Goal: Information Seeking & Learning: Learn about a topic

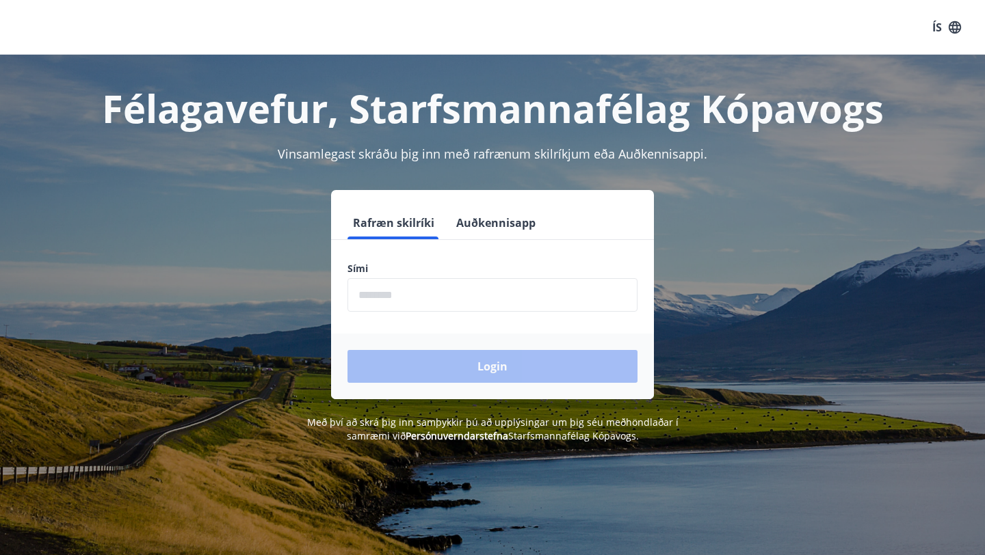
click at [413, 299] on input "phone" at bounding box center [492, 295] width 290 height 34
type input "********"
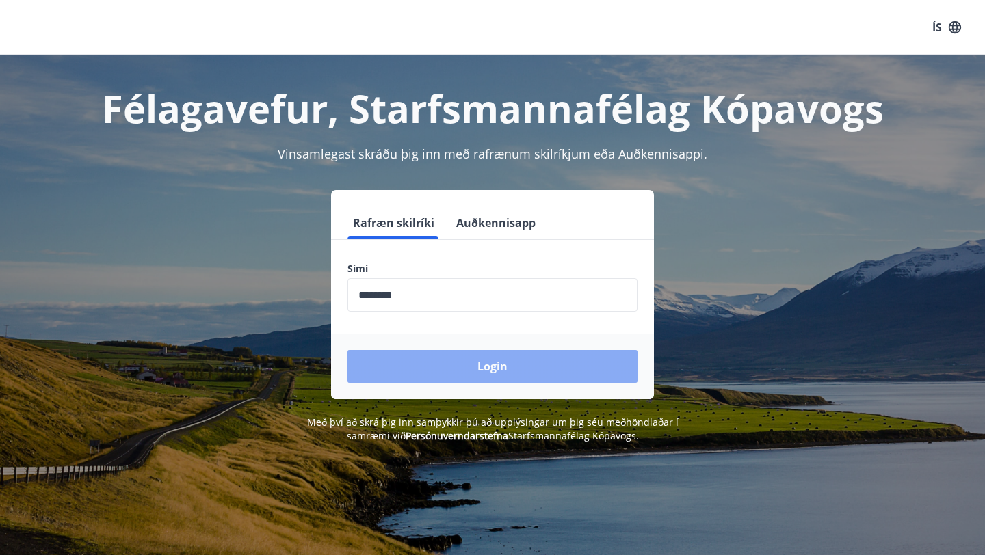
click at [477, 362] on button "Login" at bounding box center [492, 366] width 290 height 33
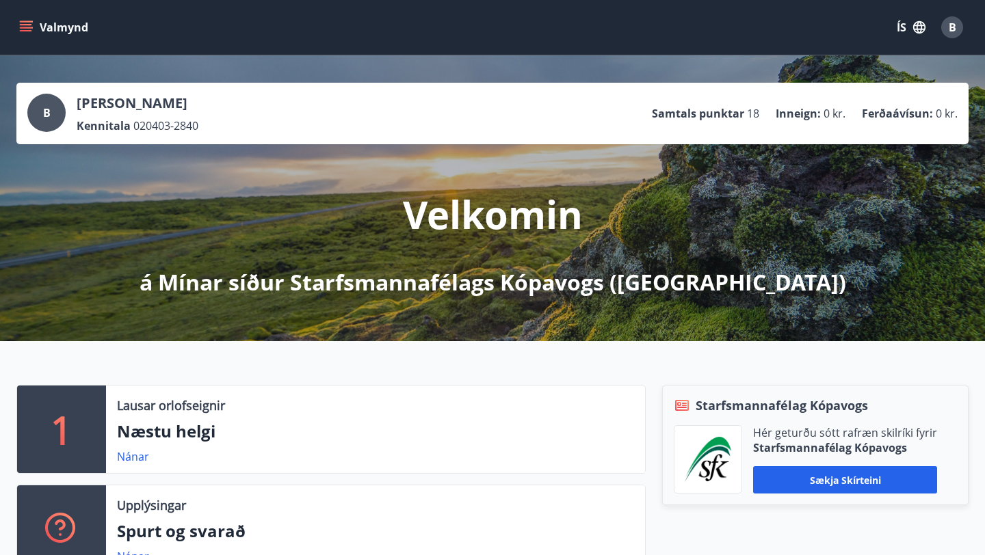
click at [27, 26] on icon "menu" at bounding box center [26, 28] width 14 height 14
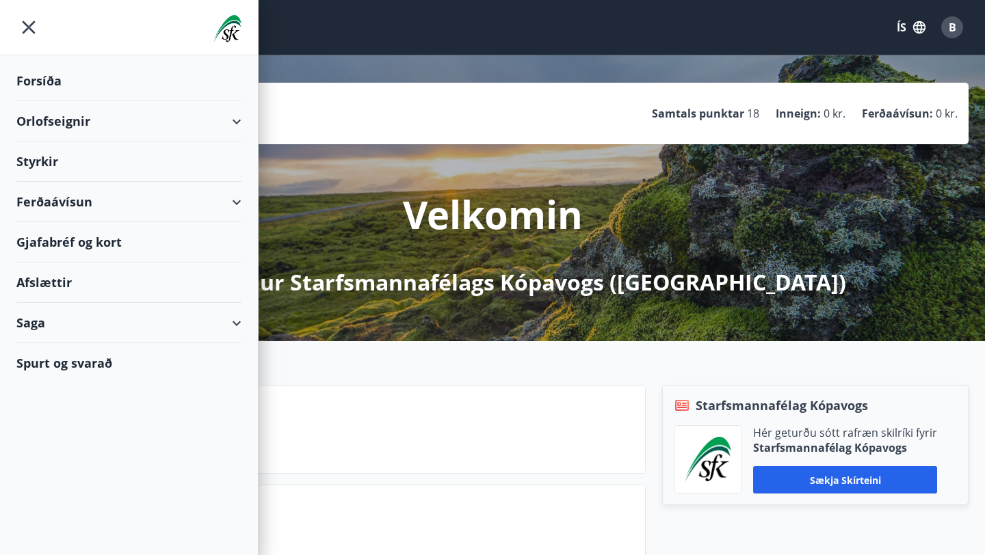
click at [87, 101] on div "Styrkir" at bounding box center [128, 81] width 225 height 40
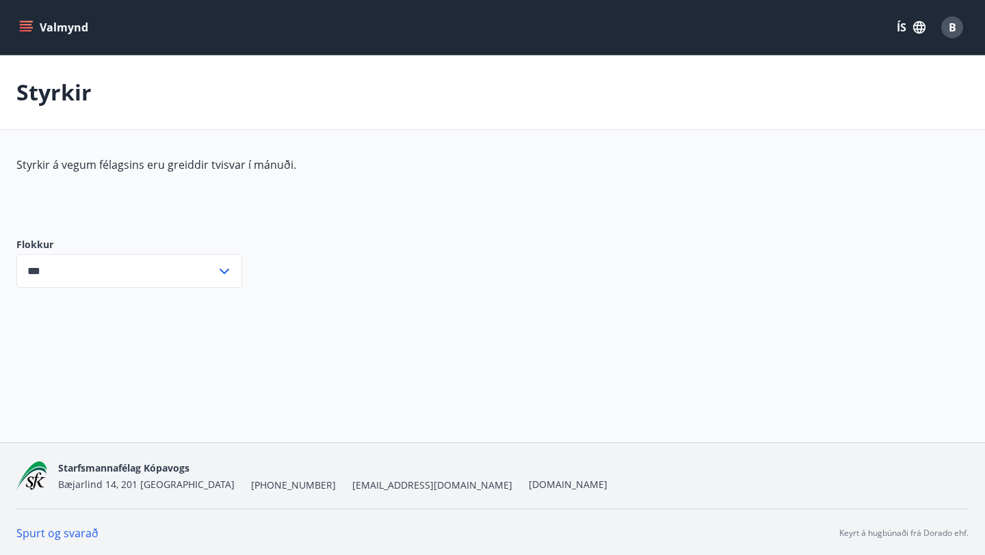
click at [194, 280] on input "***" at bounding box center [116, 271] width 200 height 34
click at [155, 358] on li "Starfsmenntunarsjóður SfK" at bounding box center [129, 349] width 224 height 25
type input "**********"
click at [24, 25] on icon "menu" at bounding box center [26, 28] width 14 height 14
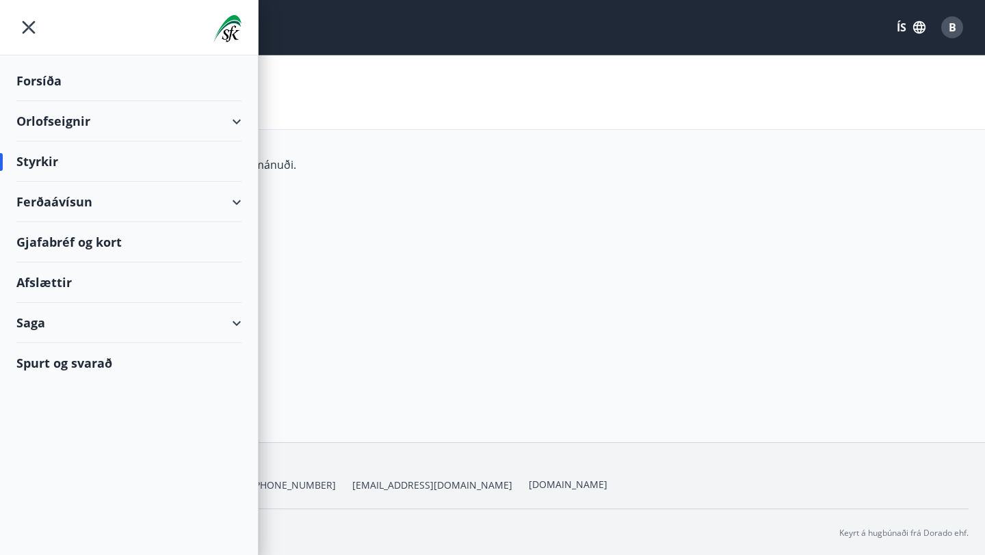
click at [77, 367] on div "Spurt og svarað" at bounding box center [128, 363] width 225 height 40
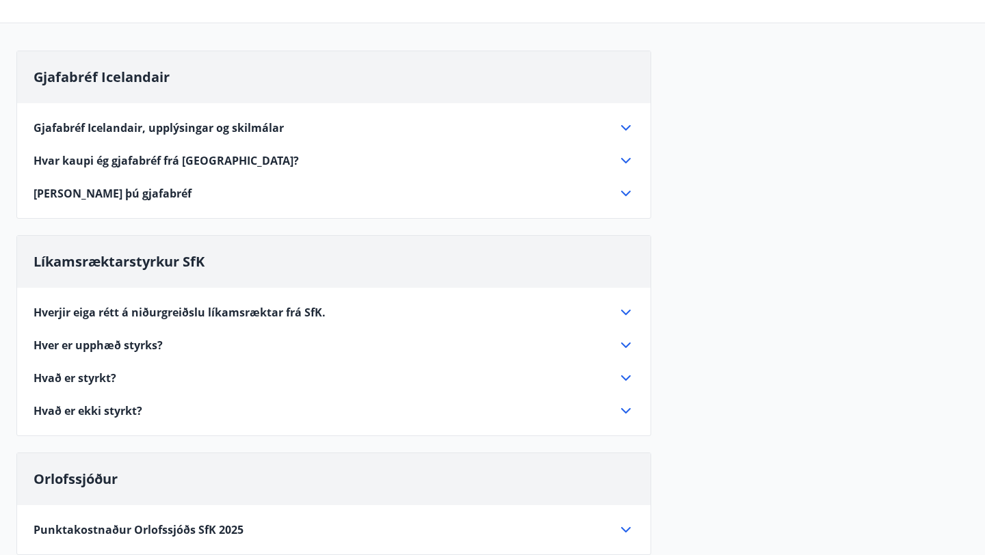
scroll to position [111, 0]
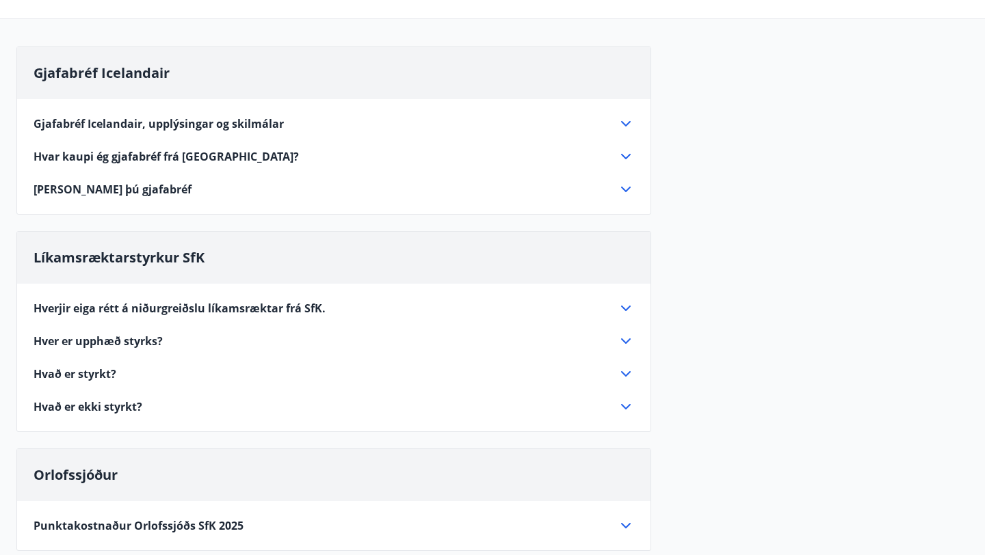
click at [203, 342] on div "Hver er upphæð styrks?" at bounding box center [326, 341] width 584 height 15
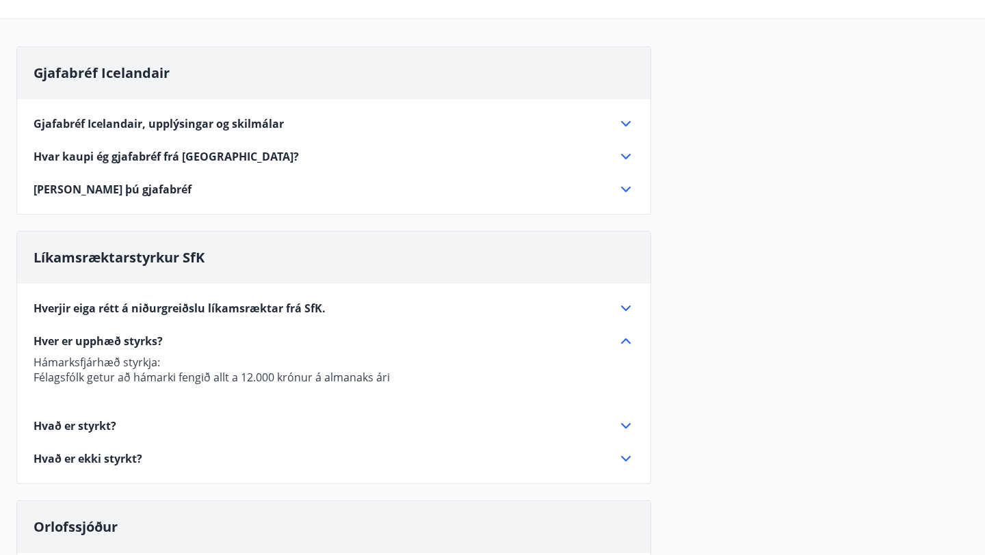
click at [203, 342] on div "Hver er upphæð styrks?" at bounding box center [326, 341] width 584 height 15
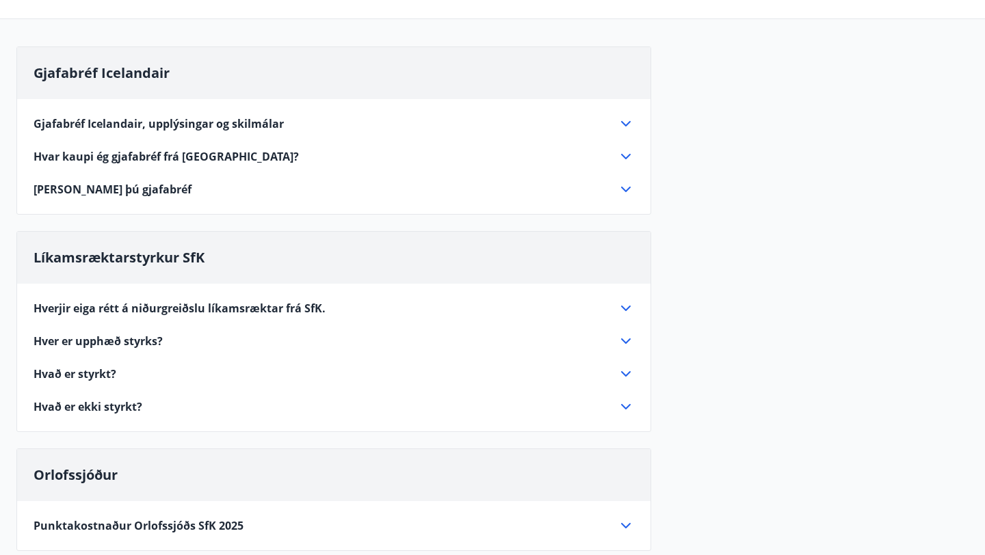
click at [187, 380] on div "Hvað er styrkt?" at bounding box center [326, 374] width 584 height 15
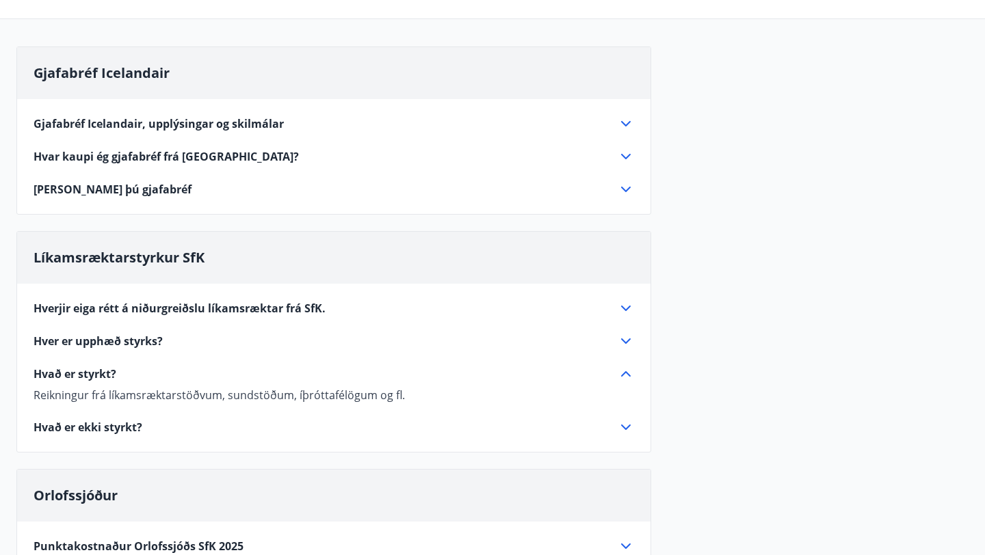
click at [187, 380] on div "Hvað er styrkt?" at bounding box center [326, 374] width 584 height 15
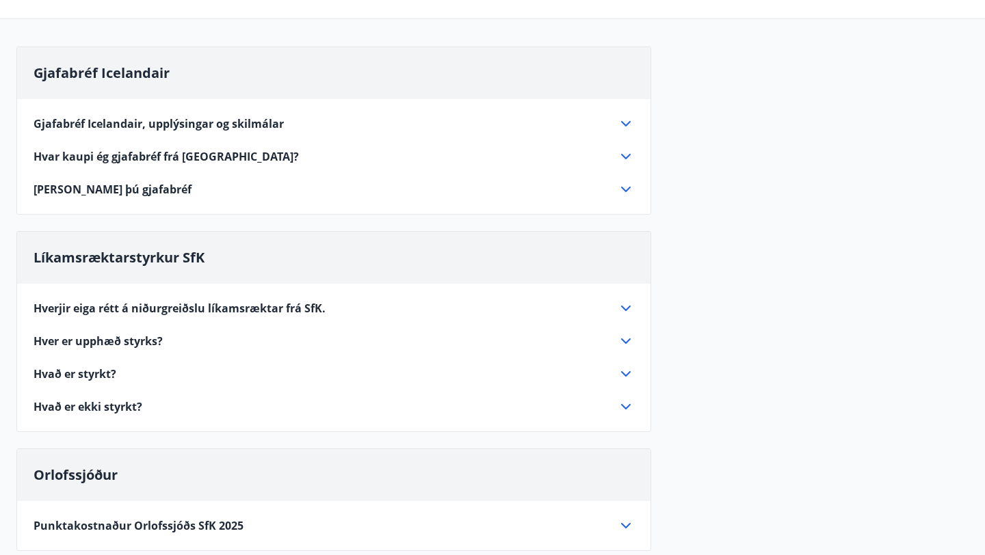
click at [133, 418] on div "Líkamsræktarstyrkur SfK Hverjir eiga rétt á niðurgreiðslu líkamsræktar frá SfK.…" at bounding box center [333, 331] width 635 height 201
click at [137, 412] on span "Hvað er ekki styrkt?" at bounding box center [88, 406] width 109 height 15
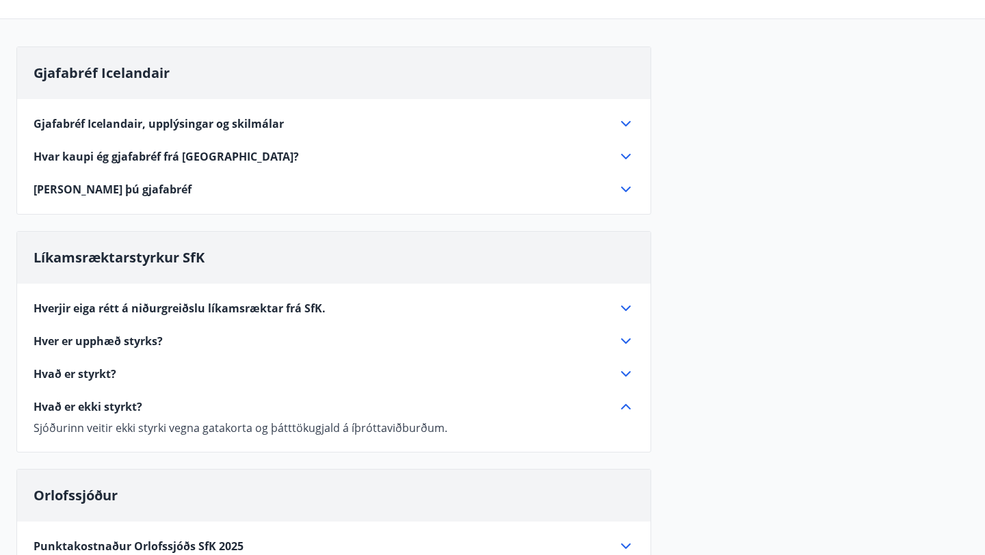
click at [137, 412] on span "Hvað er ekki styrkt?" at bounding box center [88, 406] width 109 height 15
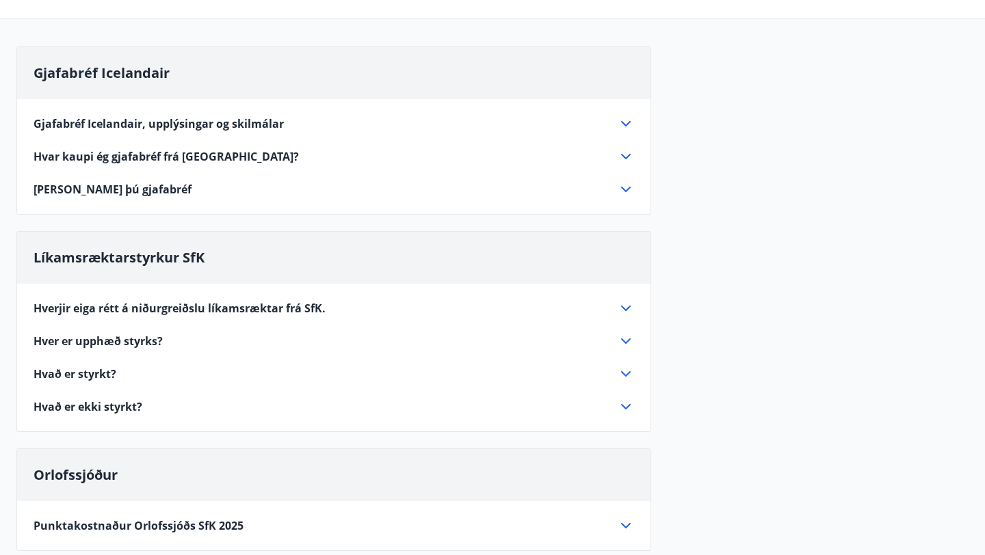
click at [147, 379] on div "Hvað er styrkt?" at bounding box center [326, 374] width 584 height 15
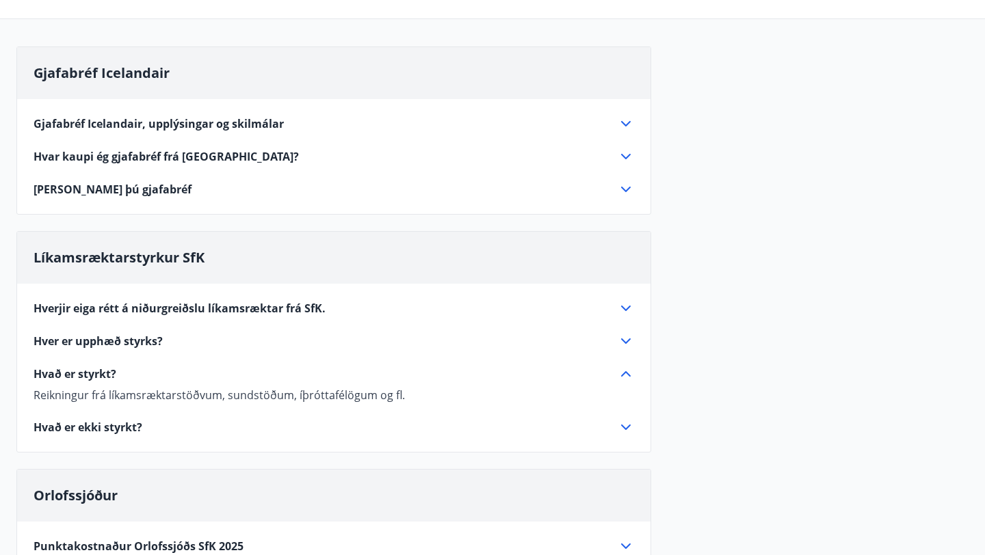
click at [208, 304] on span "Hverjir eiga rétt á niðurgreiðslu líkamsræktar frá SfK." at bounding box center [180, 308] width 292 height 15
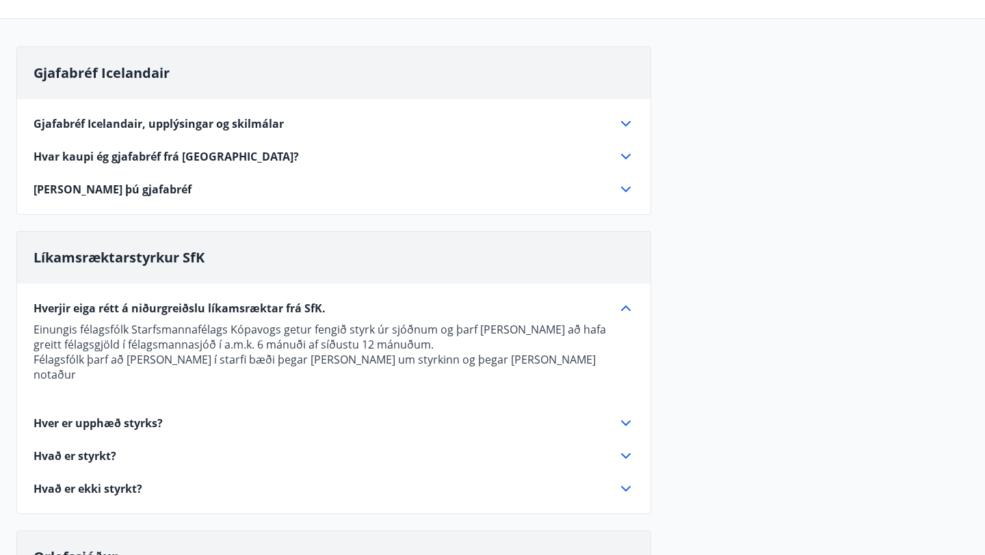
click at [208, 304] on span "Hverjir eiga rétt á niðurgreiðslu líkamsræktar frá SfK." at bounding box center [180, 308] width 292 height 15
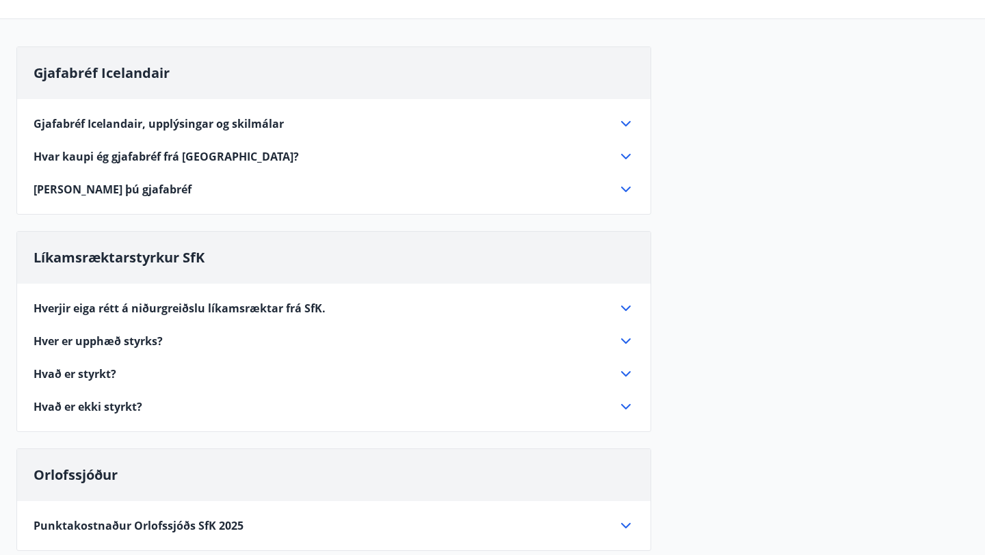
click at [181, 337] on div "Hver er upphæð styrks?" at bounding box center [326, 341] width 584 height 15
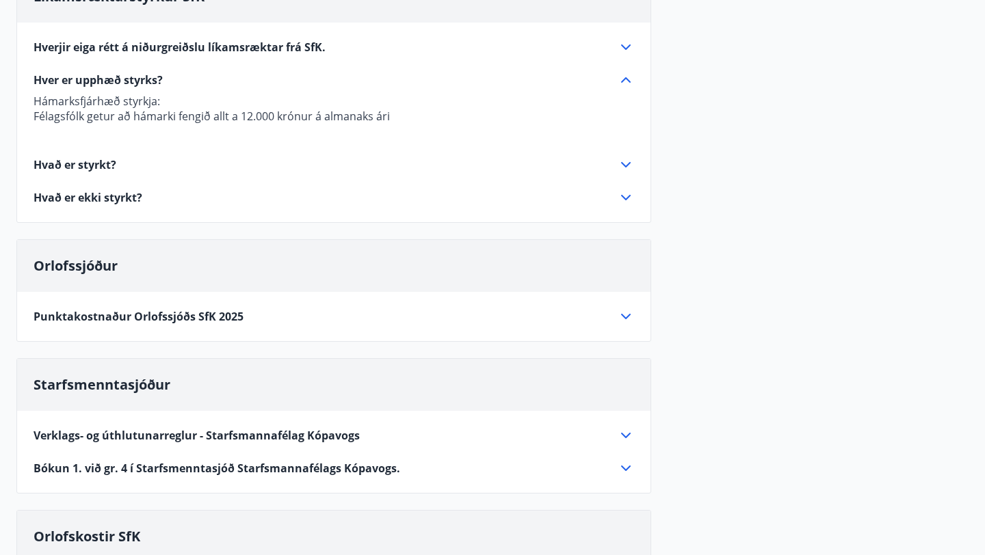
scroll to position [377, 0]
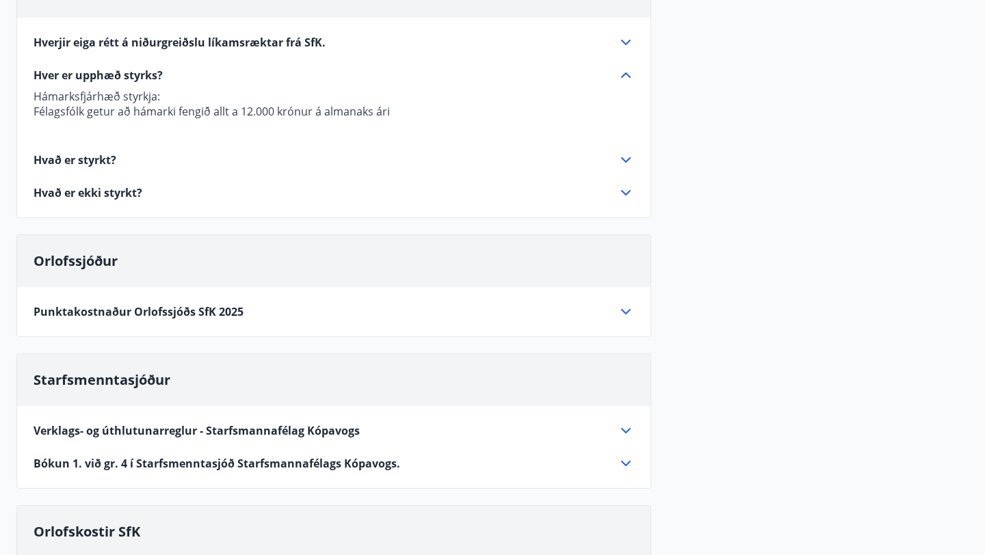
click at [168, 269] on div "Orlofssjóður" at bounding box center [333, 261] width 633 height 52
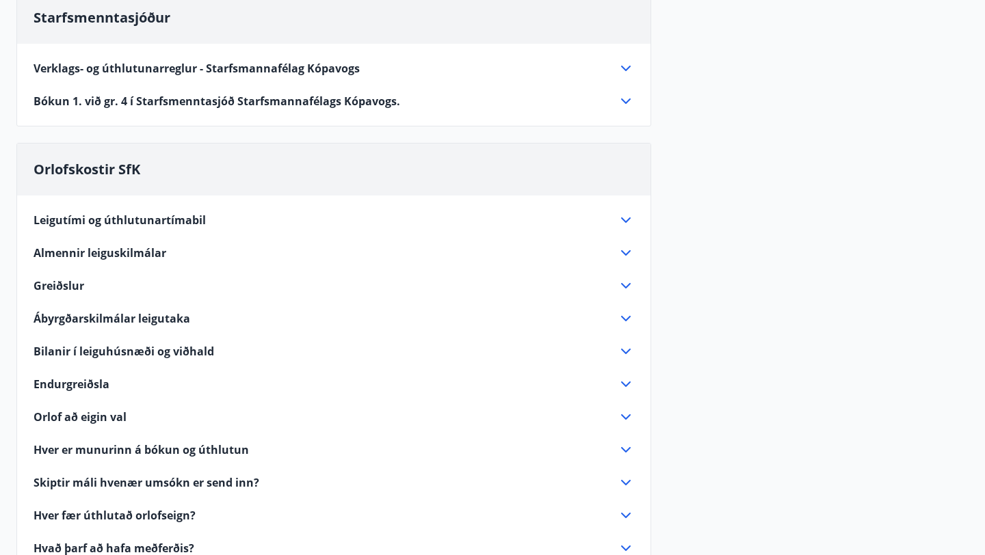
scroll to position [741, 0]
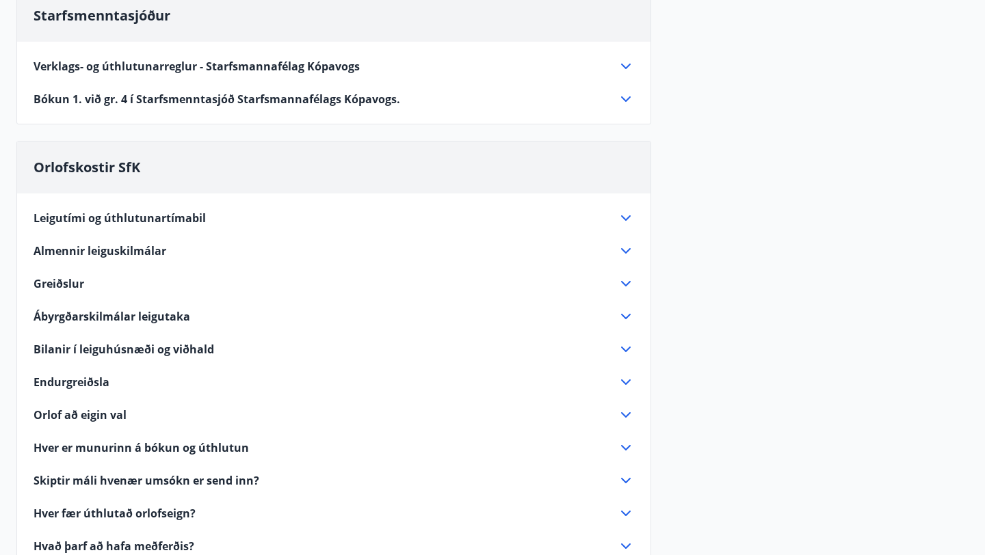
click at [163, 283] on div "Greiðslur" at bounding box center [326, 283] width 584 height 15
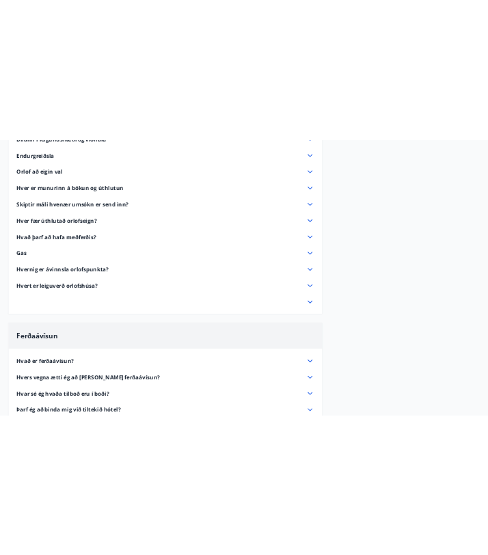
scroll to position [1692, 0]
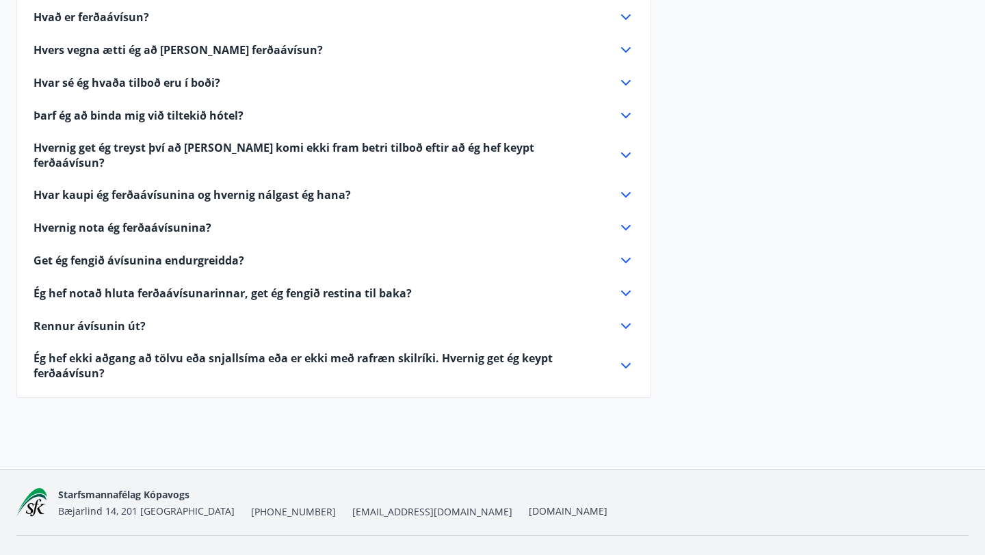
click at [352, 505] on span "[EMAIL_ADDRESS][DOMAIN_NAME]" at bounding box center [432, 512] width 160 height 14
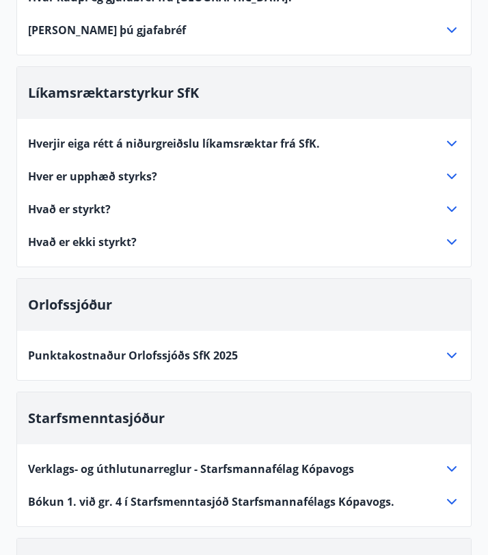
scroll to position [0, 0]
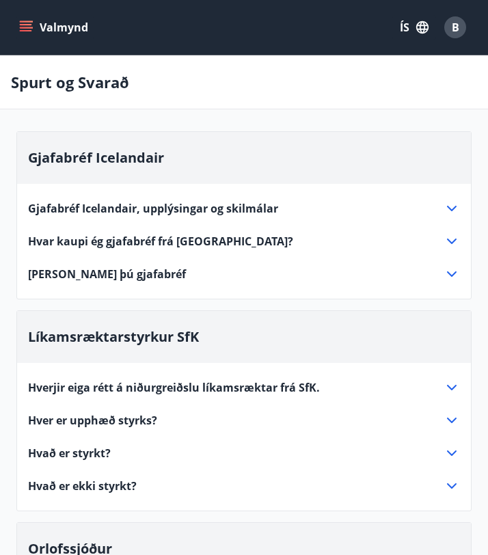
click at [25, 36] on button "Valmynd" at bounding box center [54, 27] width 77 height 25
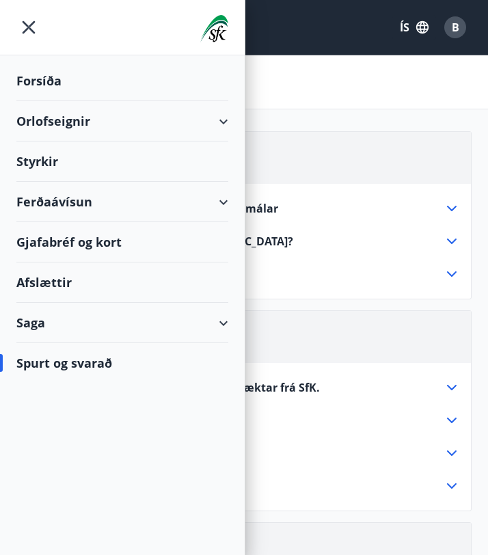
click at [81, 101] on div "Styrkir" at bounding box center [122, 81] width 212 height 40
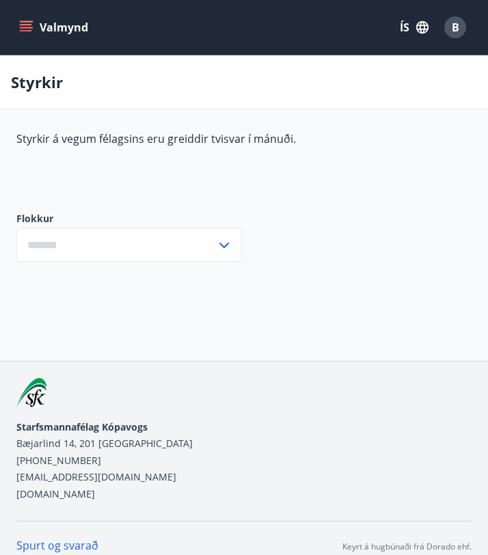
type input "***"
click at [218, 239] on icon at bounding box center [224, 245] width 16 height 16
